Goal: Find specific page/section

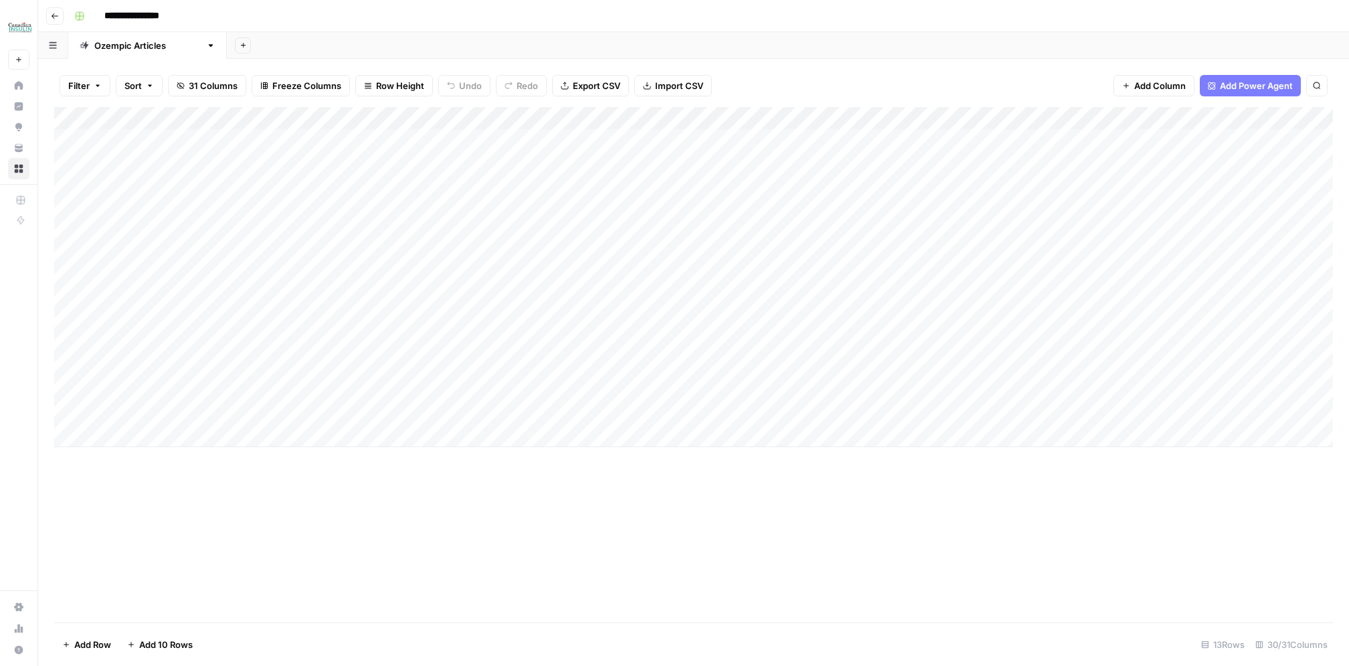
click at [483, 483] on div "Add Column" at bounding box center [693, 364] width 1279 height 515
click at [269, 161] on div "Add Column" at bounding box center [693, 277] width 1279 height 340
click at [521, 185] on div "Add Column" at bounding box center [693, 277] width 1279 height 340
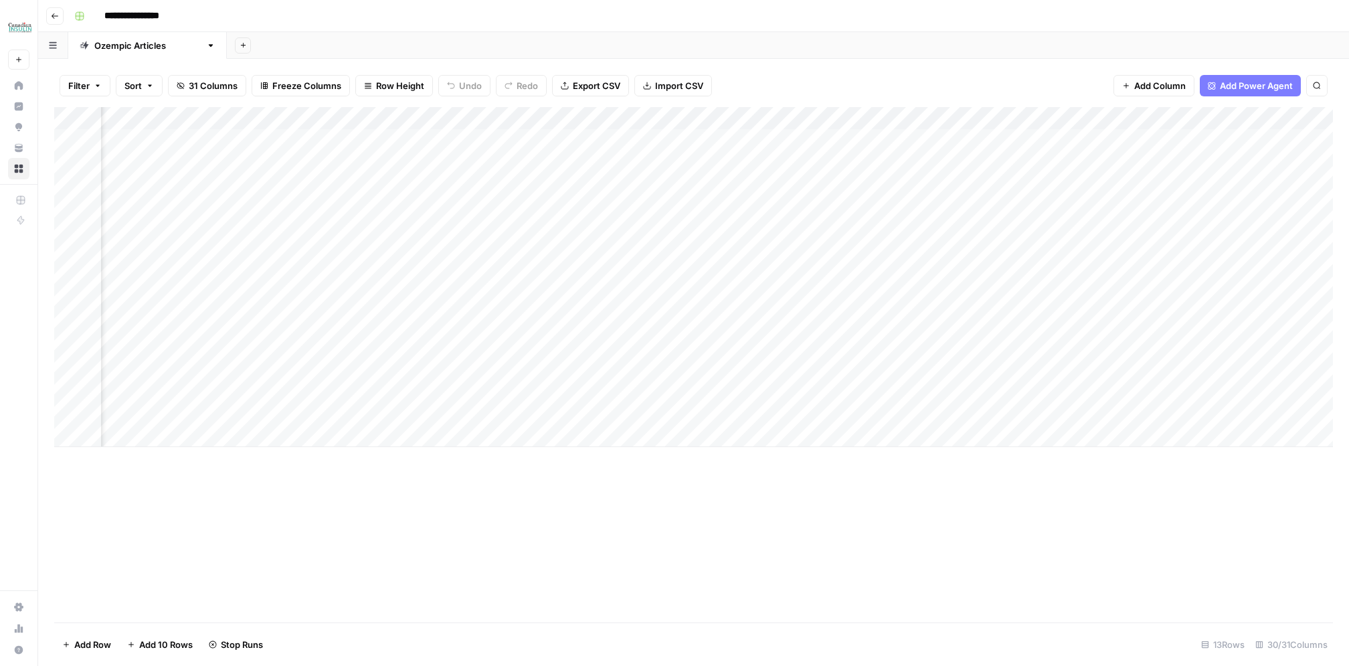
scroll to position [0, 1167]
click at [734, 321] on div "Add Column" at bounding box center [693, 277] width 1279 height 340
click at [519, 321] on div "Add Column" at bounding box center [693, 277] width 1279 height 340
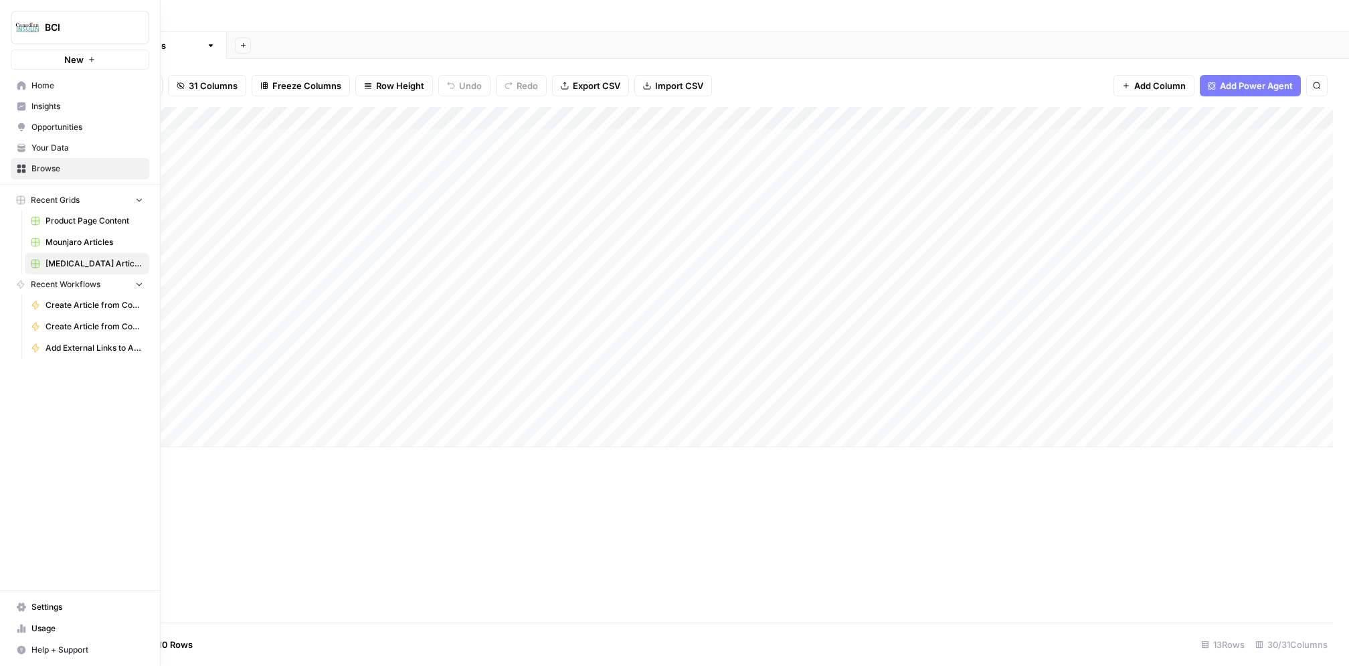
click at [35, 628] on span "Usage" at bounding box center [87, 629] width 112 height 12
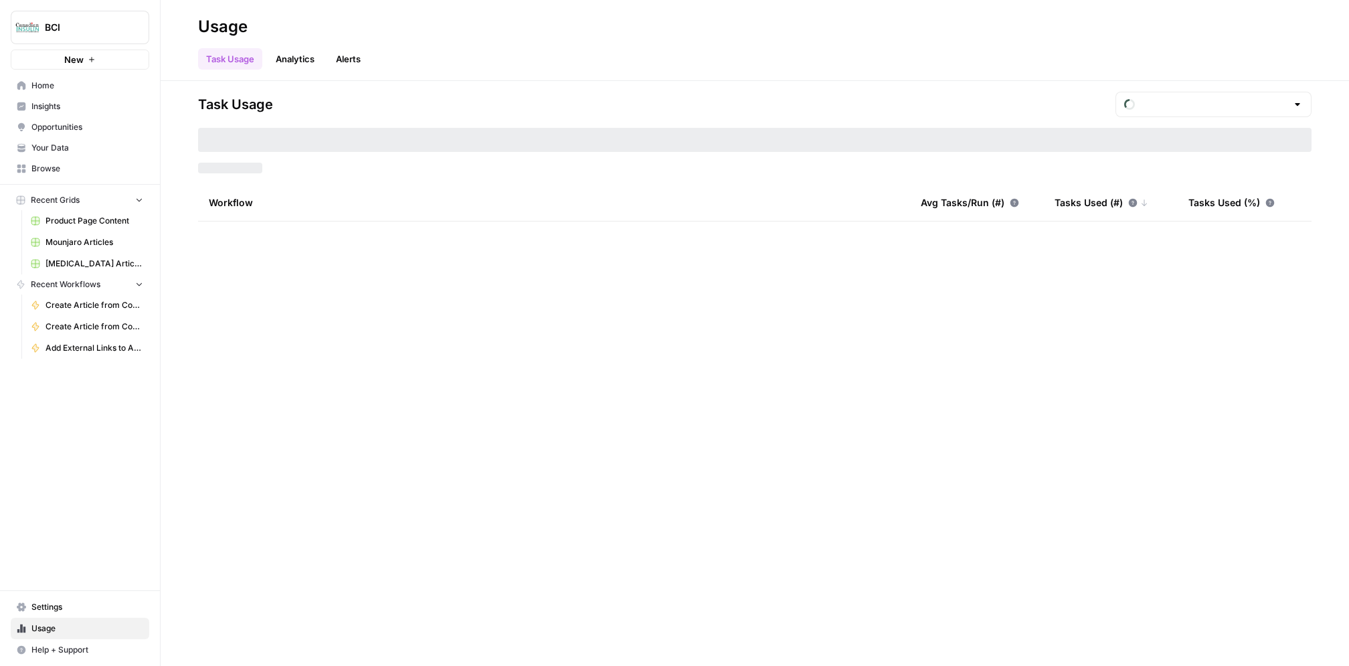
type input "September Included Tasks"
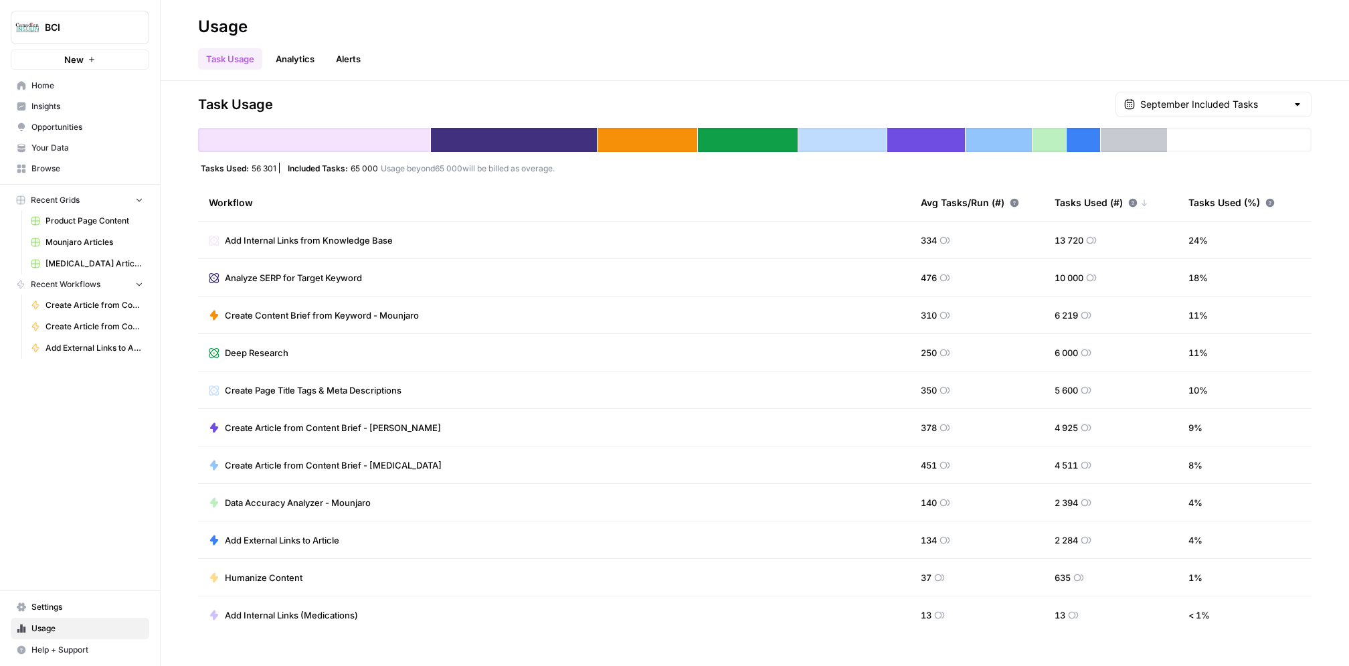
click at [103, 246] on span "Mounjaro Articles" at bounding box center [95, 242] width 98 height 12
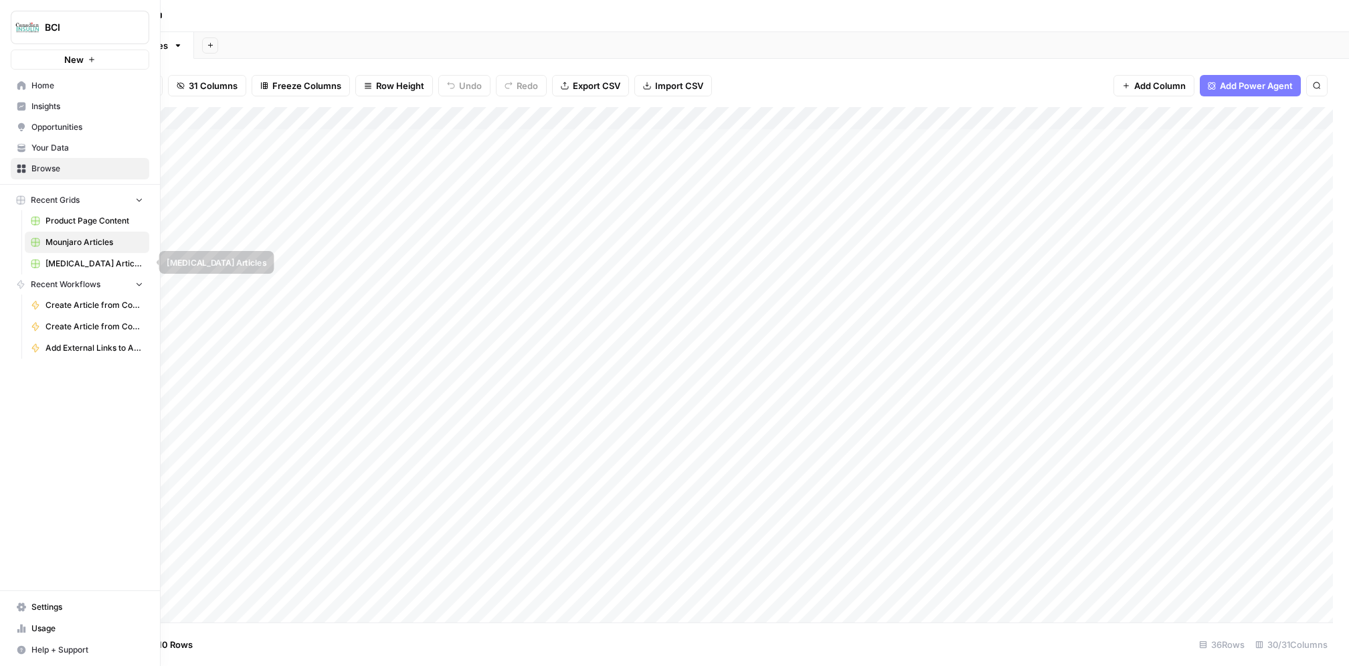
click at [58, 260] on span "[MEDICAL_DATA] Articles" at bounding box center [95, 264] width 98 height 12
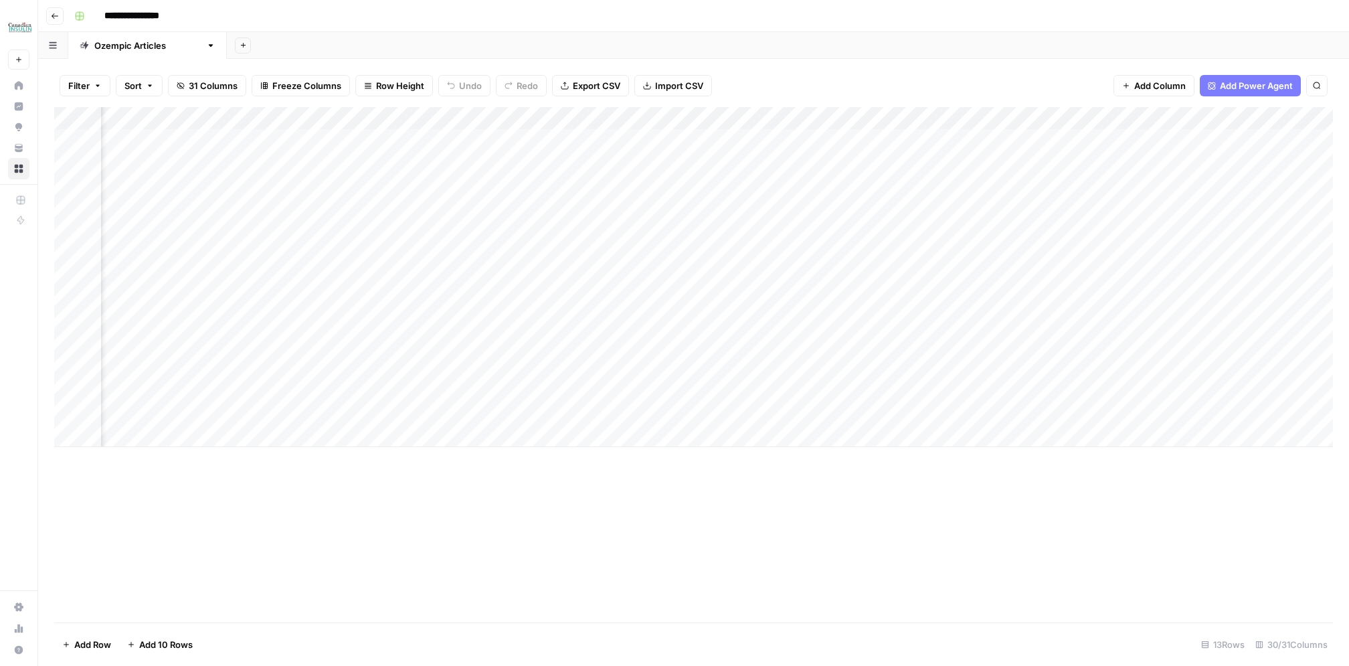
scroll to position [0, 2564]
